Goal: Transaction & Acquisition: Purchase product/service

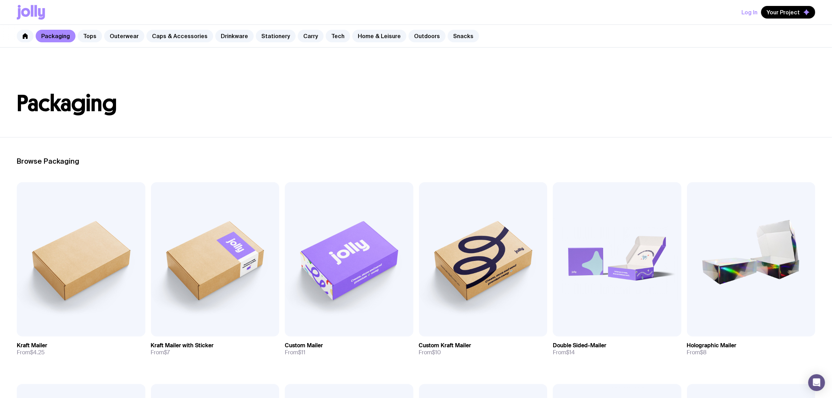
click at [415, 32] on link "Outdoors" at bounding box center [426, 36] width 37 height 13
click at [359, 37] on link "Home & Leisure" at bounding box center [379, 36] width 54 height 13
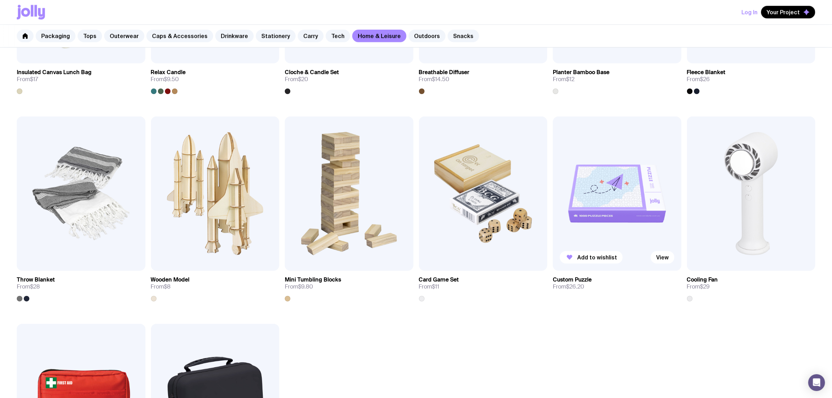
scroll to position [917, 0]
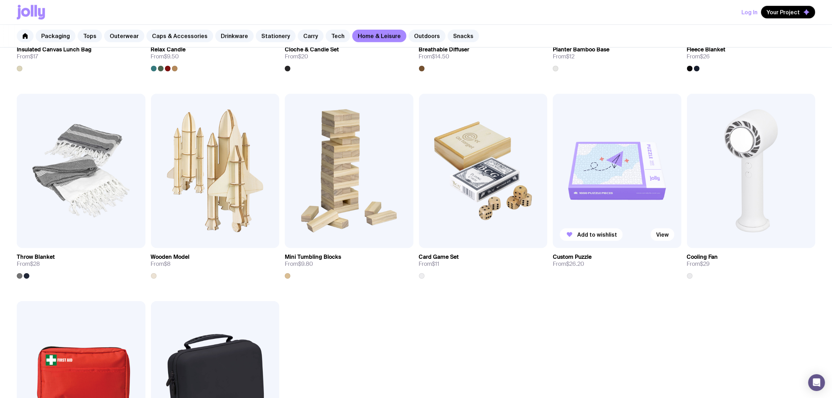
click at [603, 196] on img at bounding box center [617, 171] width 129 height 154
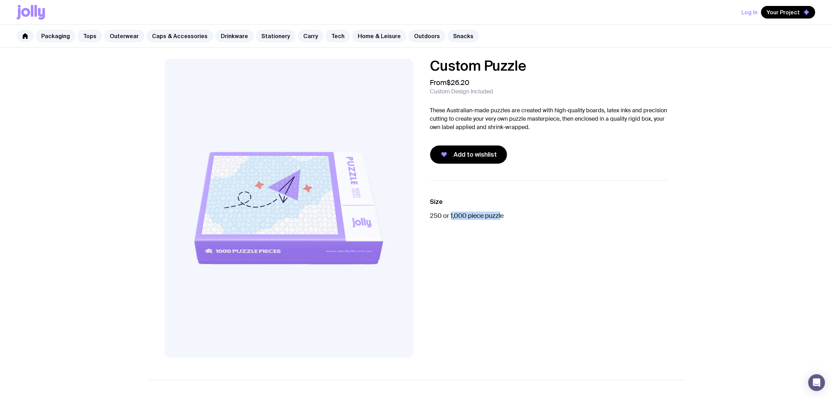
drag, startPoint x: 451, startPoint y: 215, endPoint x: 501, endPoint y: 215, distance: 49.6
click at [501, 215] on p "250 or 1,000 piece puzzle" at bounding box center [549, 215] width 238 height 8
click at [538, 210] on li "Size 250 or 1,000 piece puzzle" at bounding box center [549, 208] width 238 height 22
